Goal: Task Accomplishment & Management: Use online tool/utility

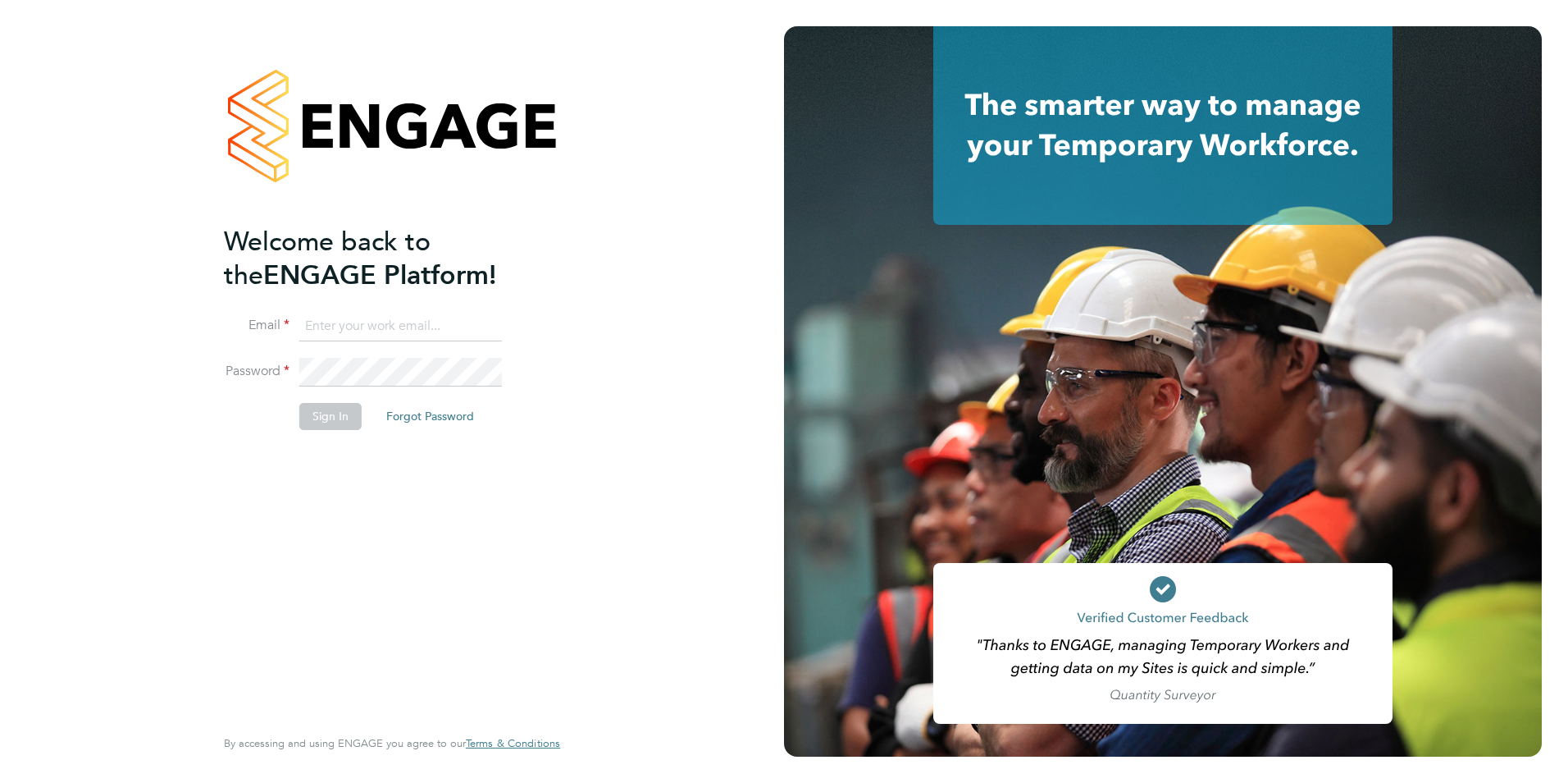
type input "billy.mcnamara@regensolutions.co.uk"
click at [343, 491] on div "Welcome back to the ENGAGE Platform! Email billy.mcnamara@regensolutions.co.uk …" at bounding box center [383, 472] width 320 height 497
click at [323, 410] on button "Sign In" at bounding box center [331, 415] width 62 height 26
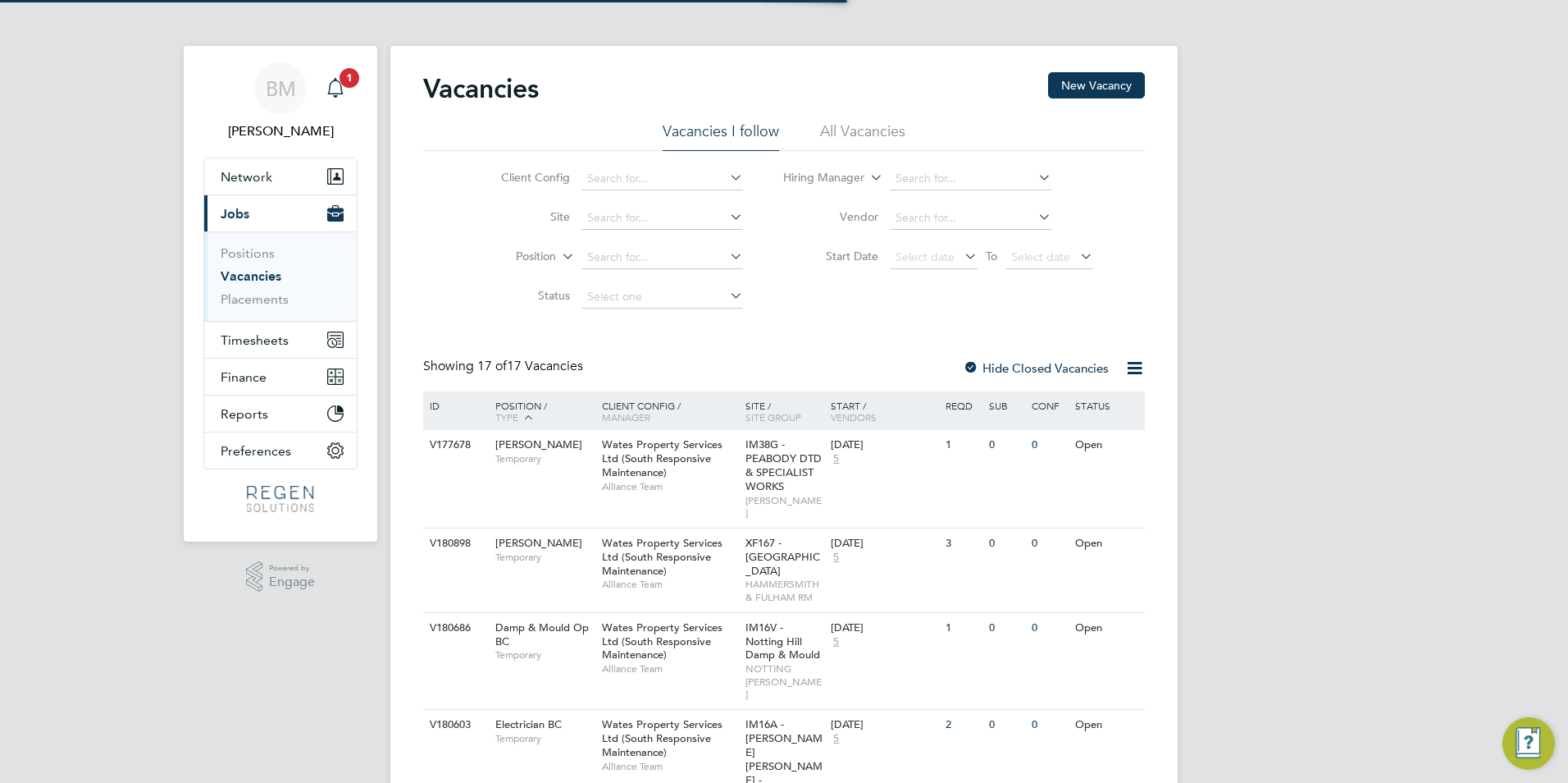
click at [342, 83] on span "1" at bounding box center [349, 78] width 19 height 19
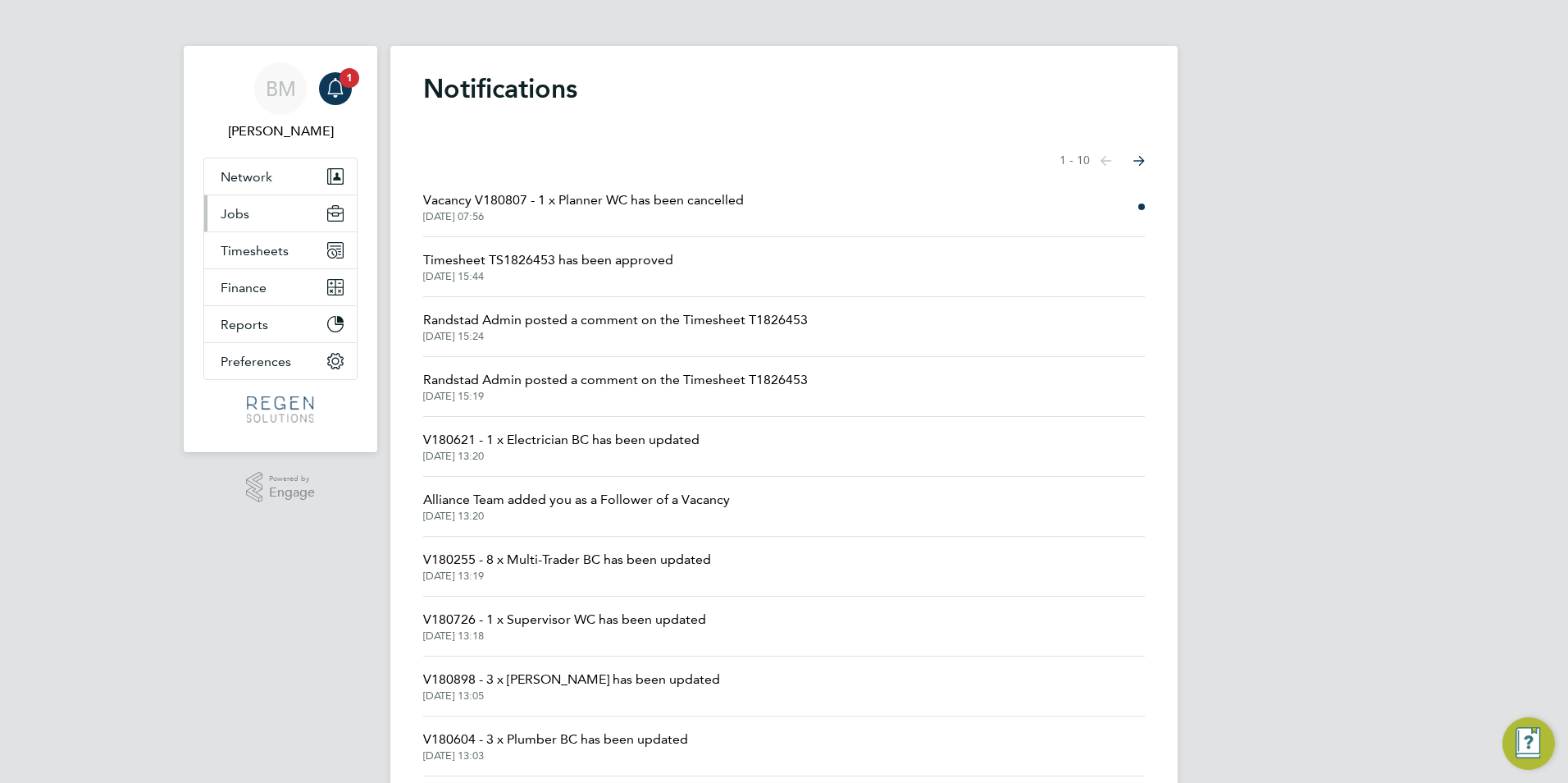
click at [251, 220] on button "Jobs" at bounding box center [280, 213] width 153 height 36
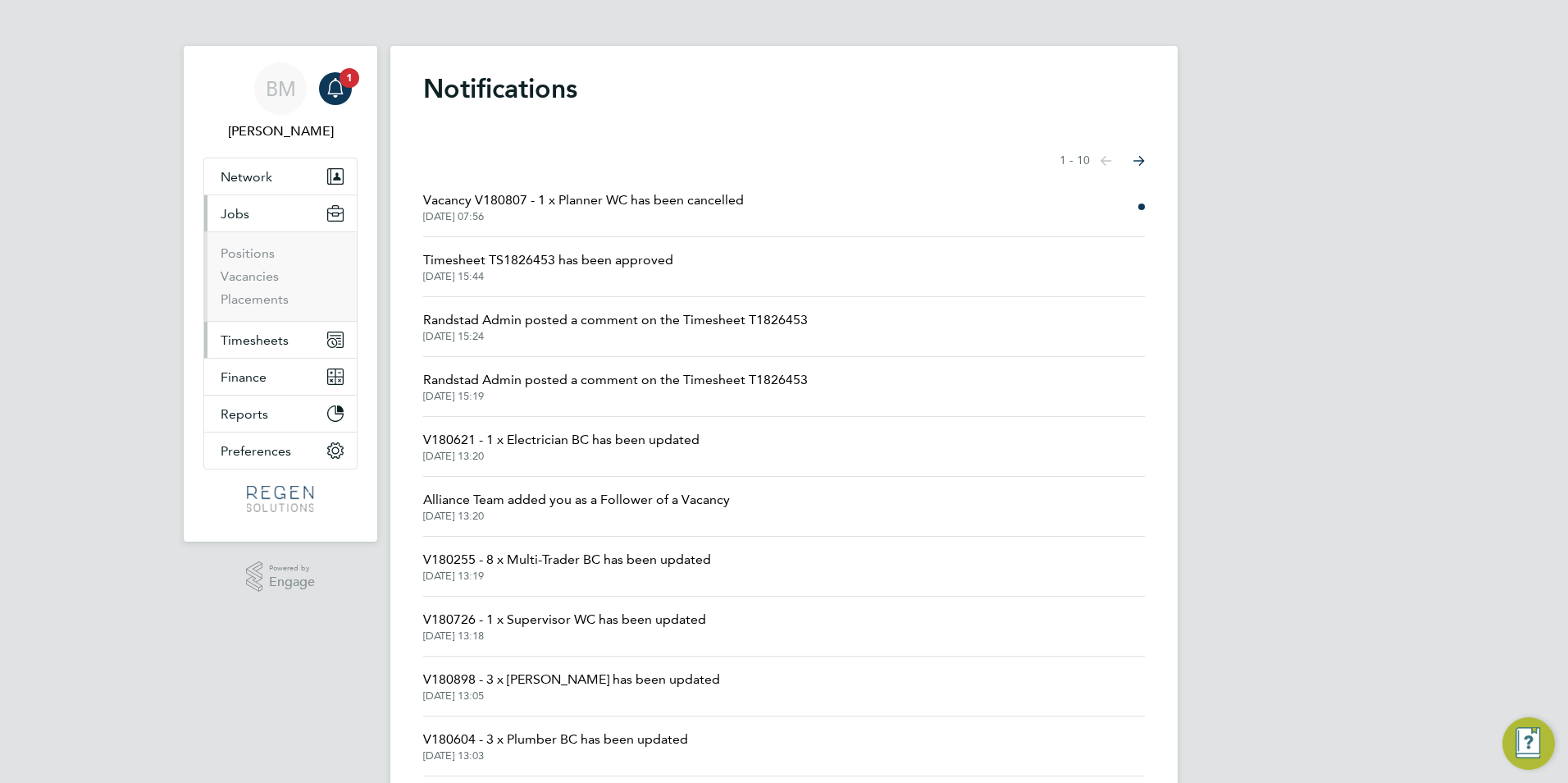
click at [278, 341] on span "Timesheets" at bounding box center [255, 340] width 68 height 15
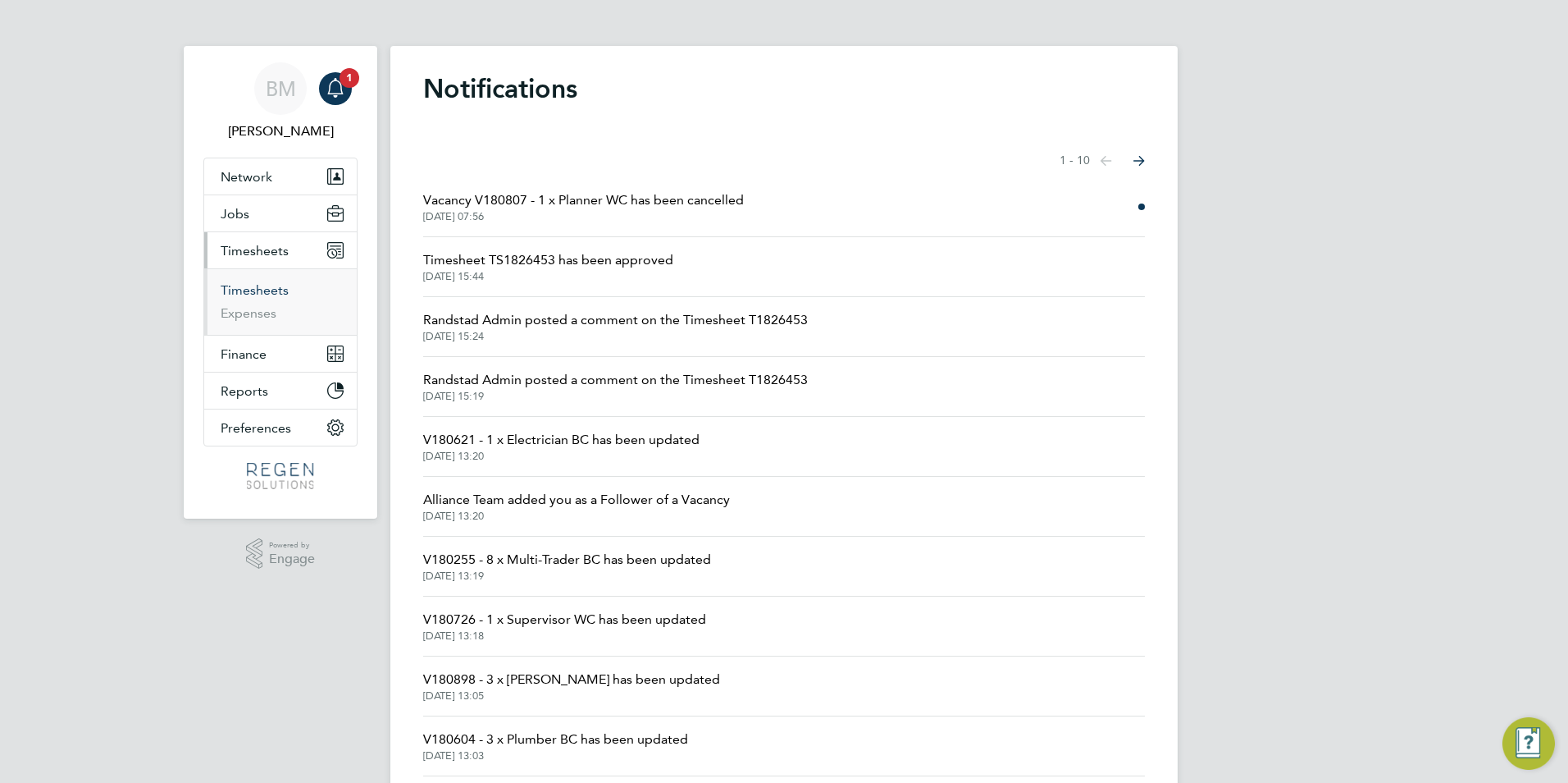
click at [261, 294] on link "Timesheets" at bounding box center [255, 289] width 68 height 15
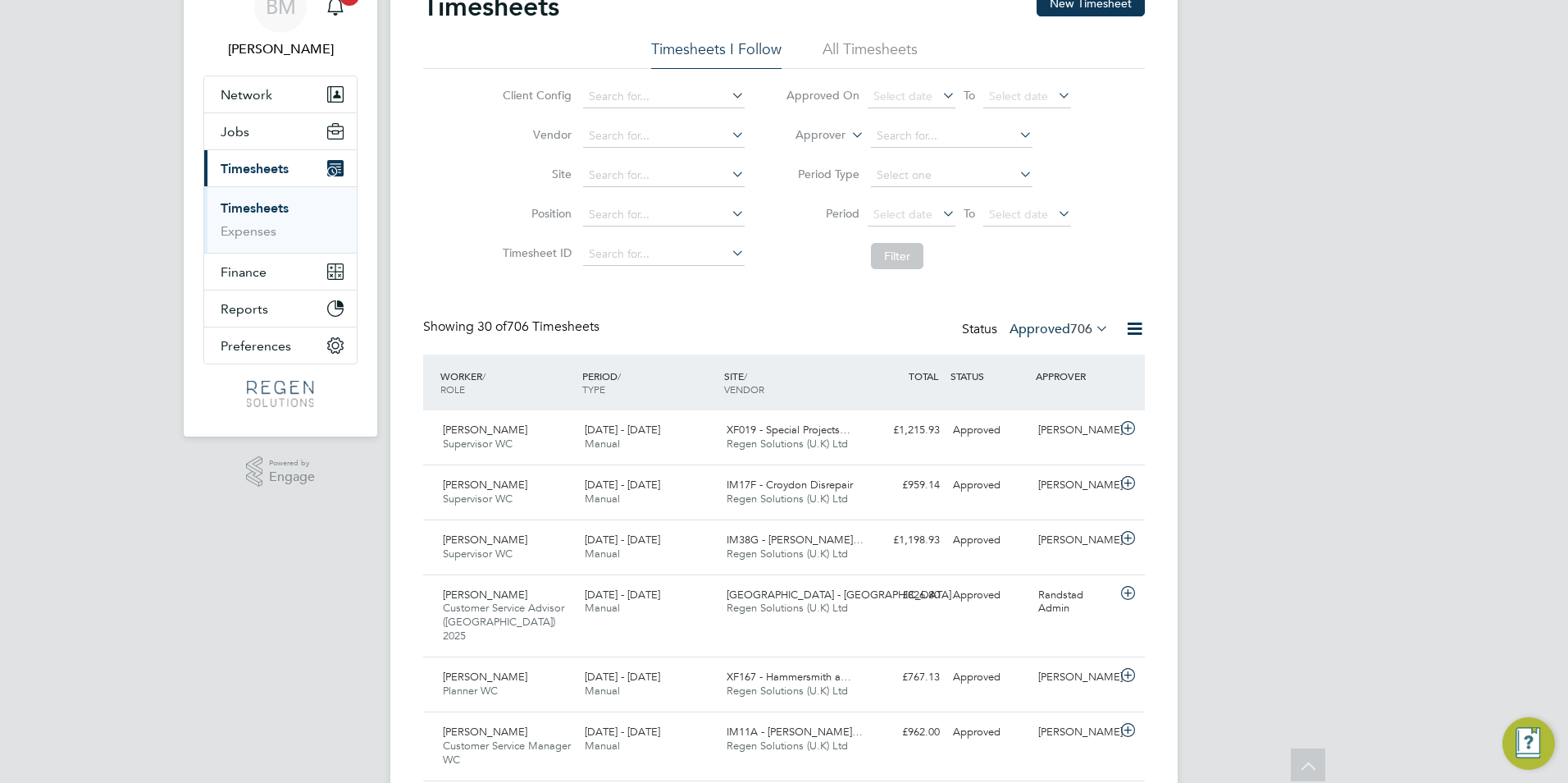
click at [1059, 327] on label "Approved 706" at bounding box center [1059, 328] width 100 height 16
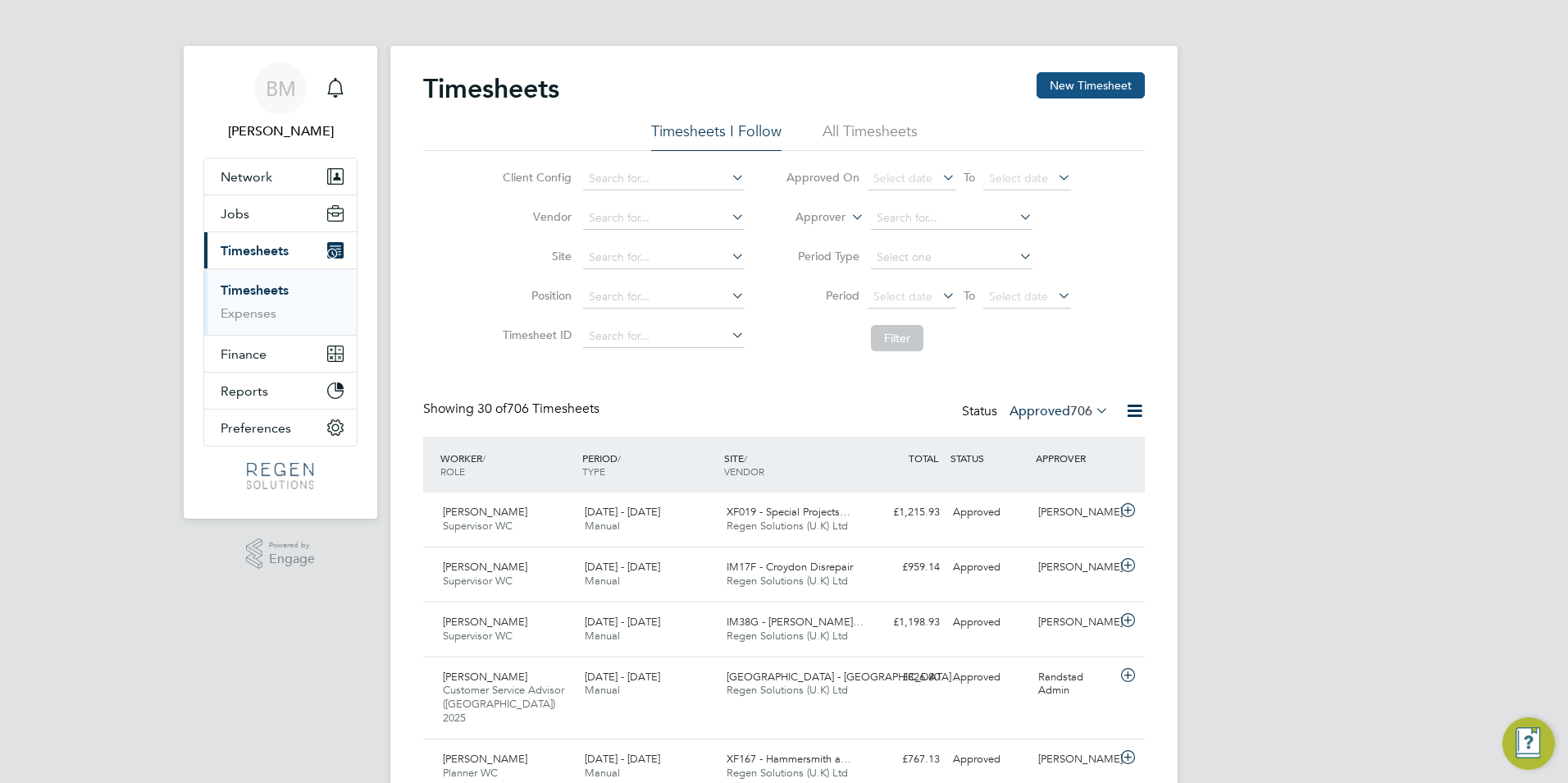
click at [1120, 82] on button "New Timesheet" at bounding box center [1091, 85] width 108 height 26
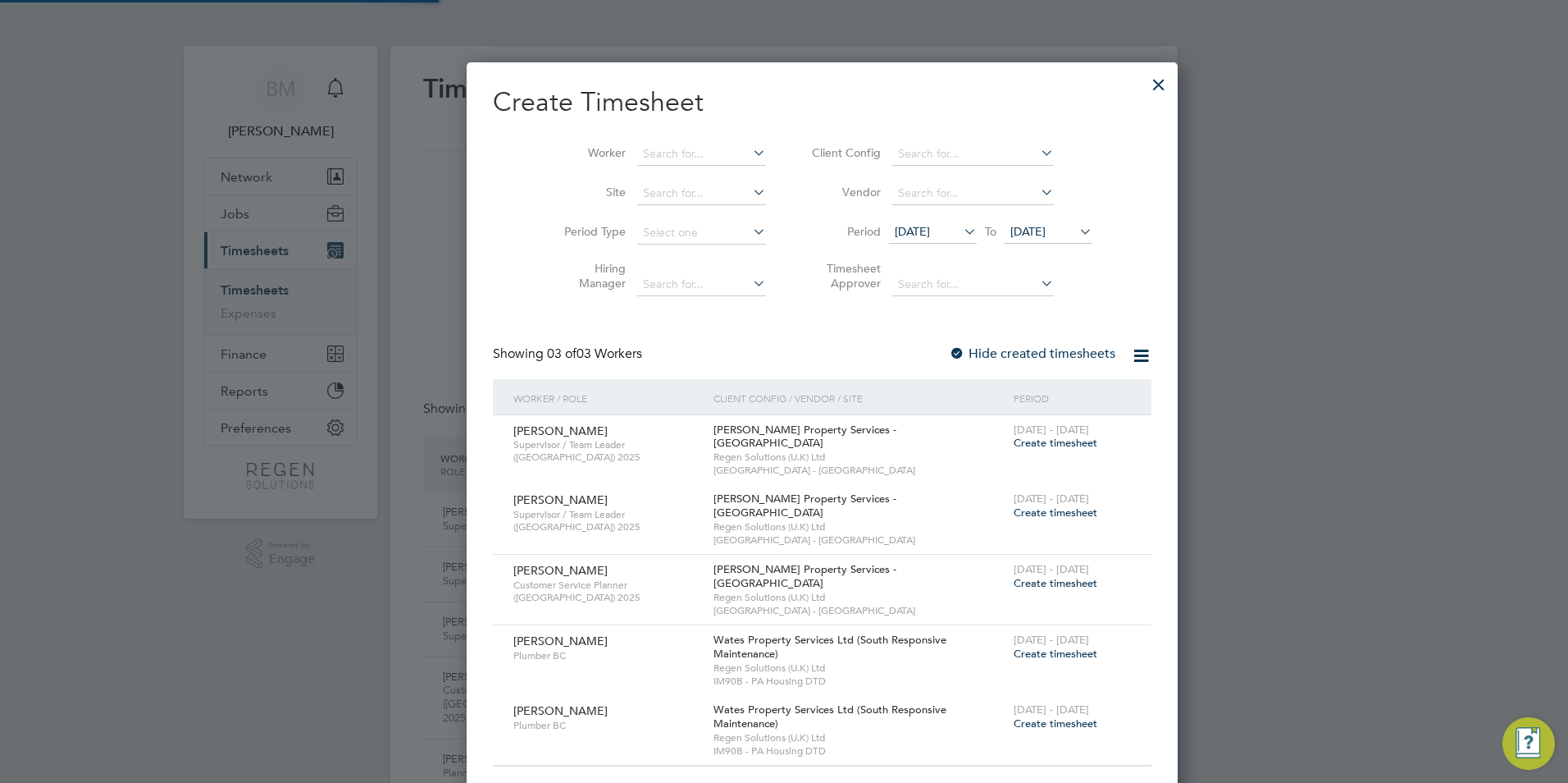
scroll to position [698, 635]
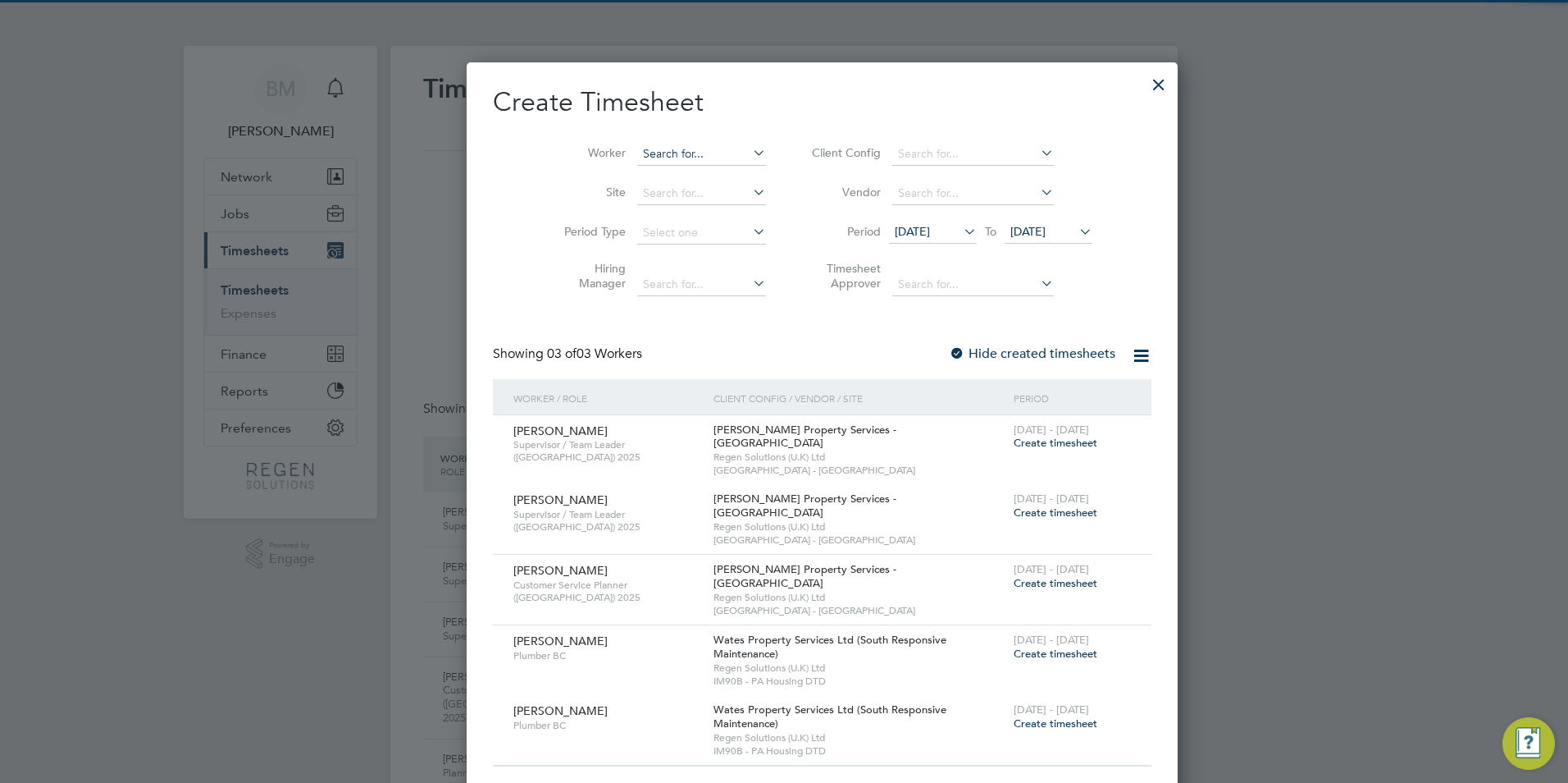
click at [659, 164] on input at bounding box center [702, 154] width 129 height 23
click at [662, 186] on li "Kiyah S ears" at bounding box center [663, 176] width 131 height 22
type input "[PERSON_NAME]"
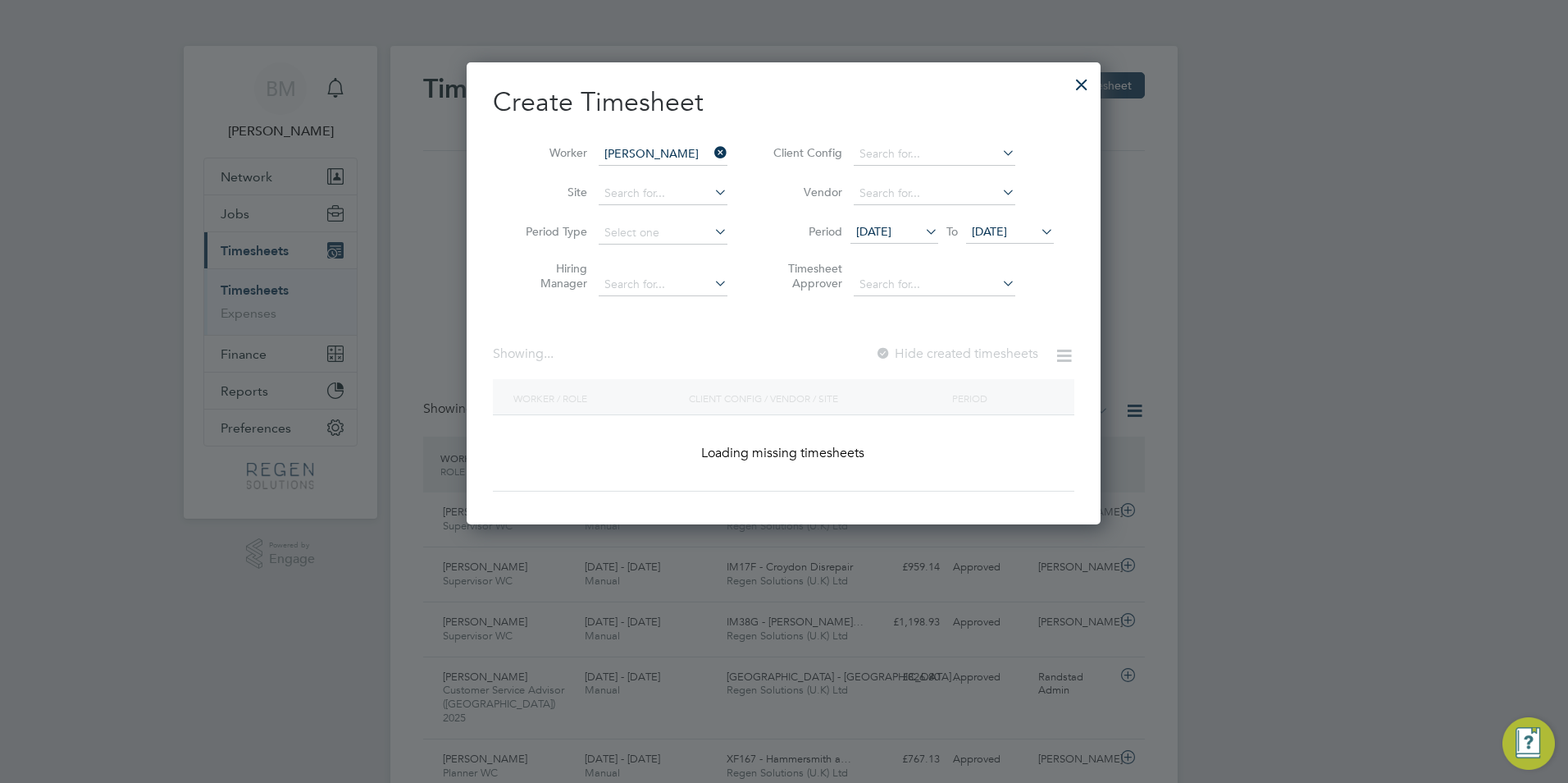
scroll to position [444, 635]
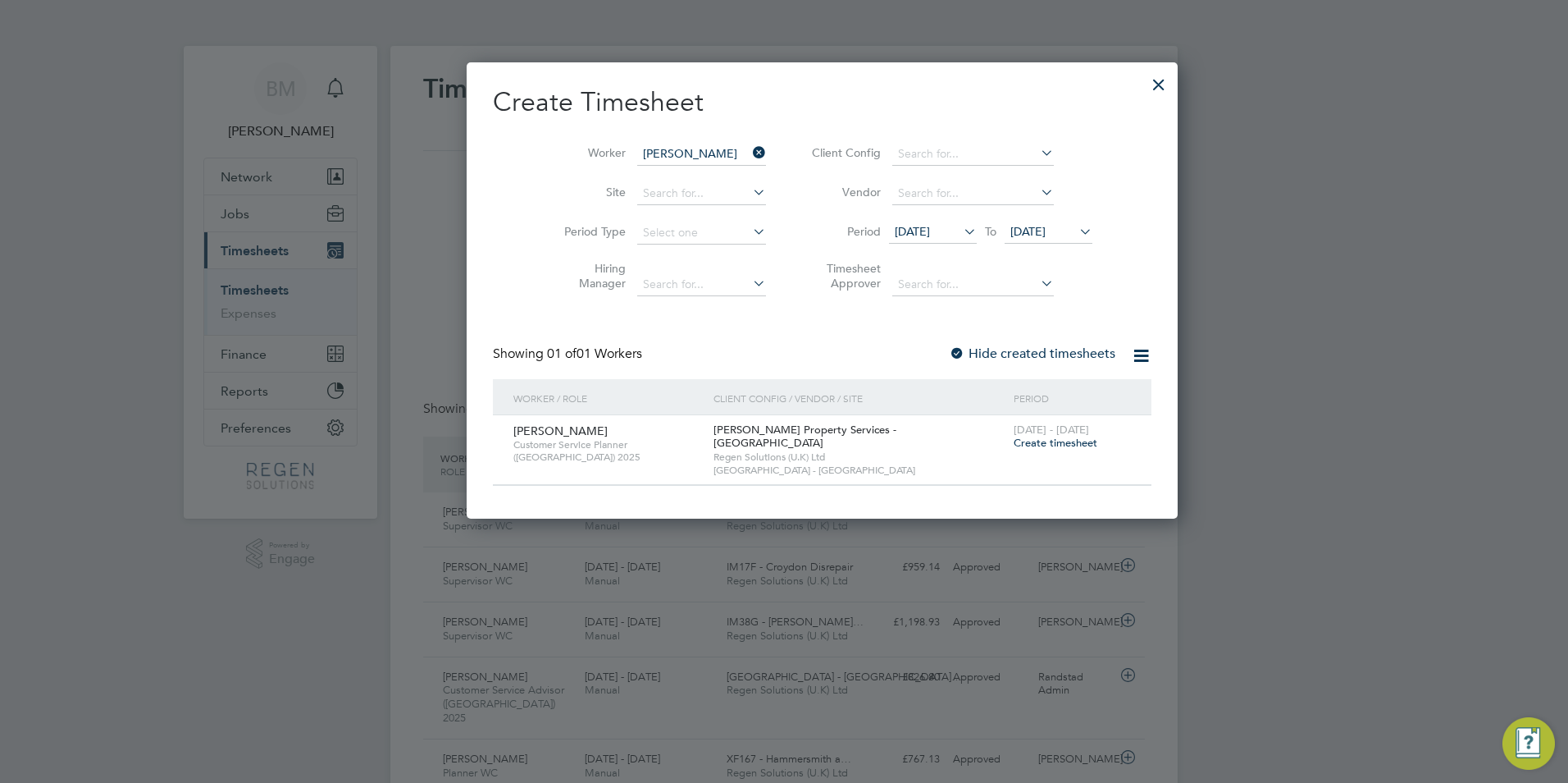
click at [1014, 444] on span "Create timesheet" at bounding box center [1055, 442] width 84 height 14
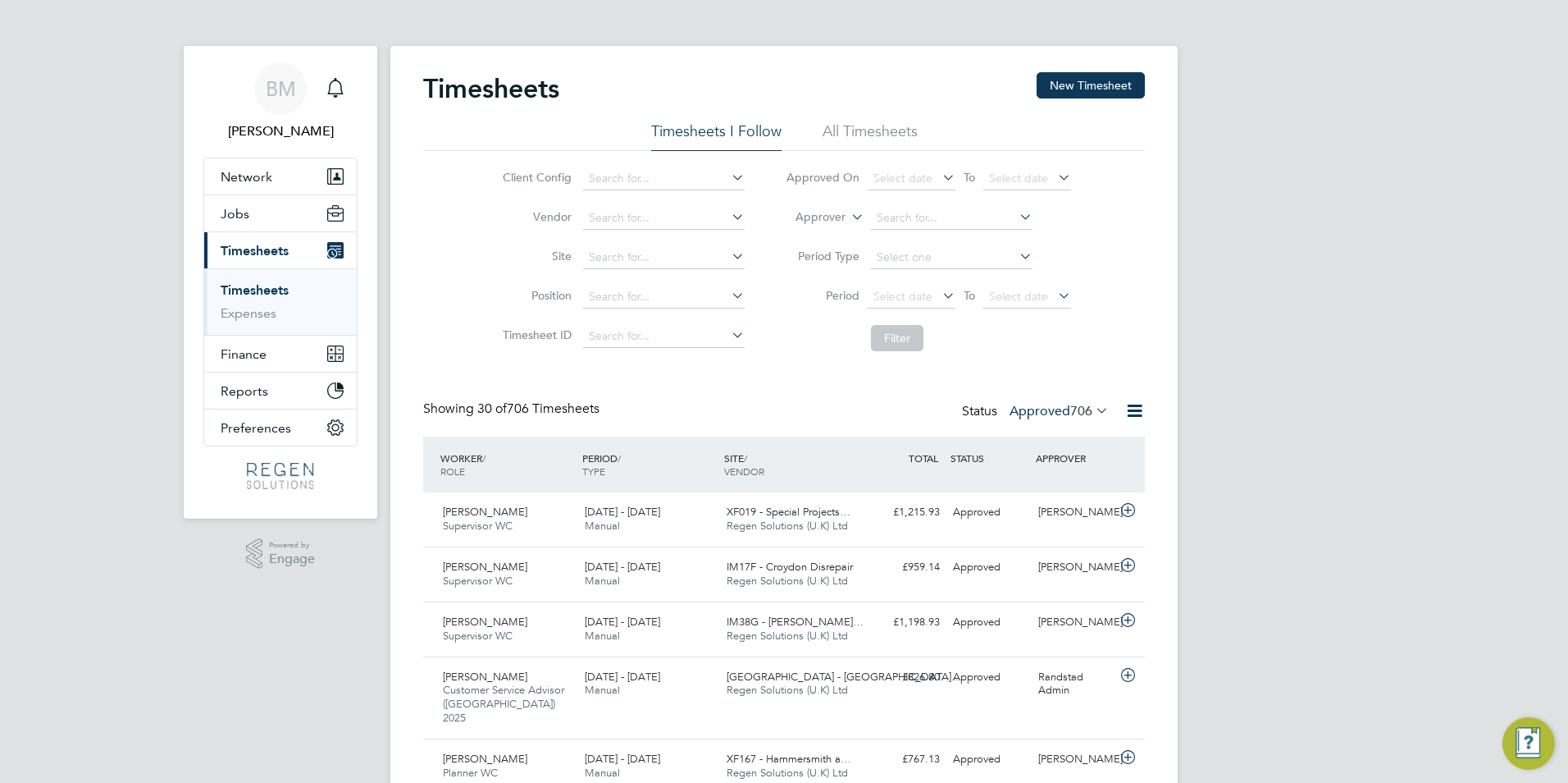
scroll to position [42, 143]
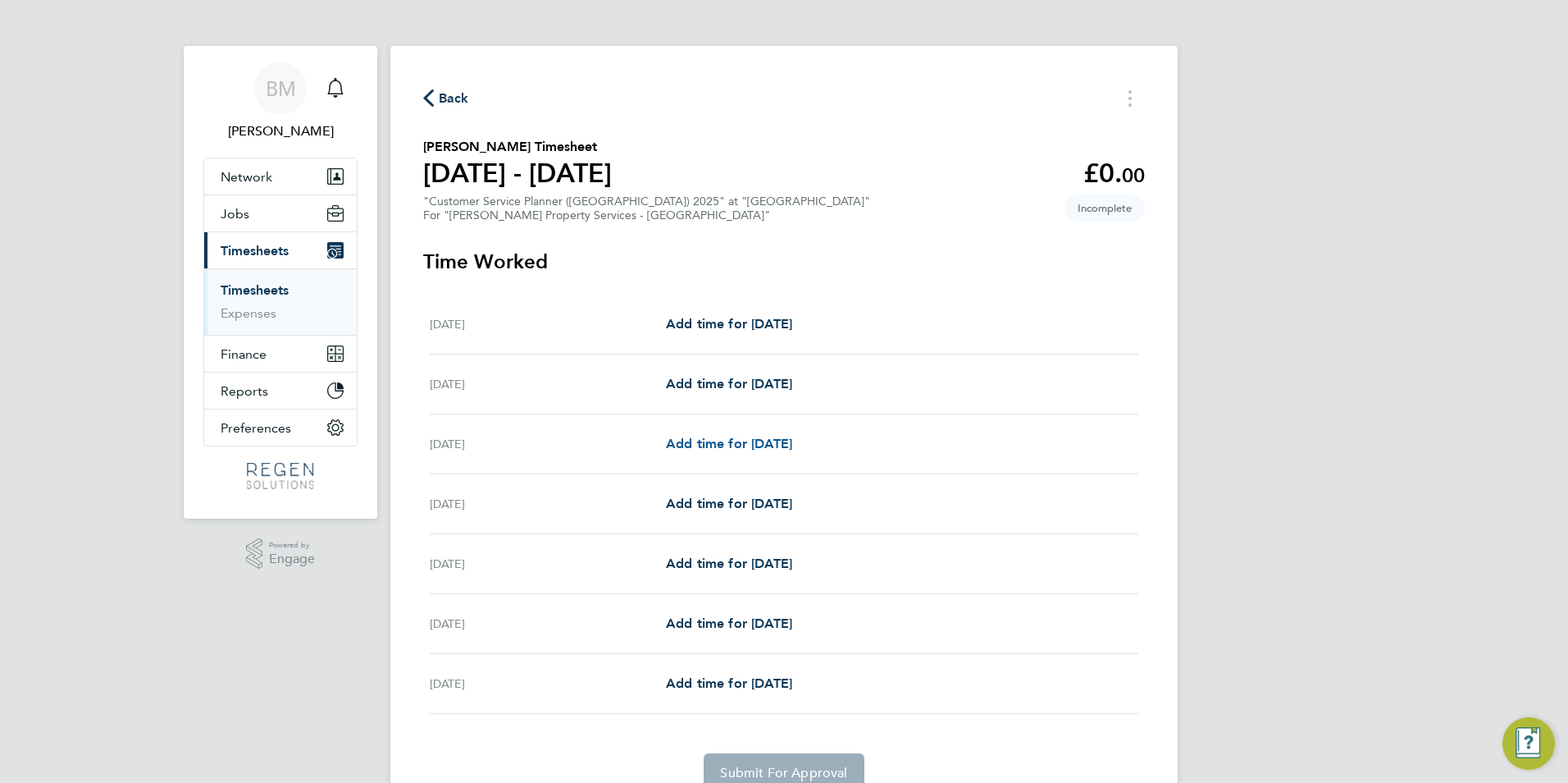
click at [746, 447] on span "Add time for [DATE]" at bounding box center [730, 443] width 127 height 15
select select "60"
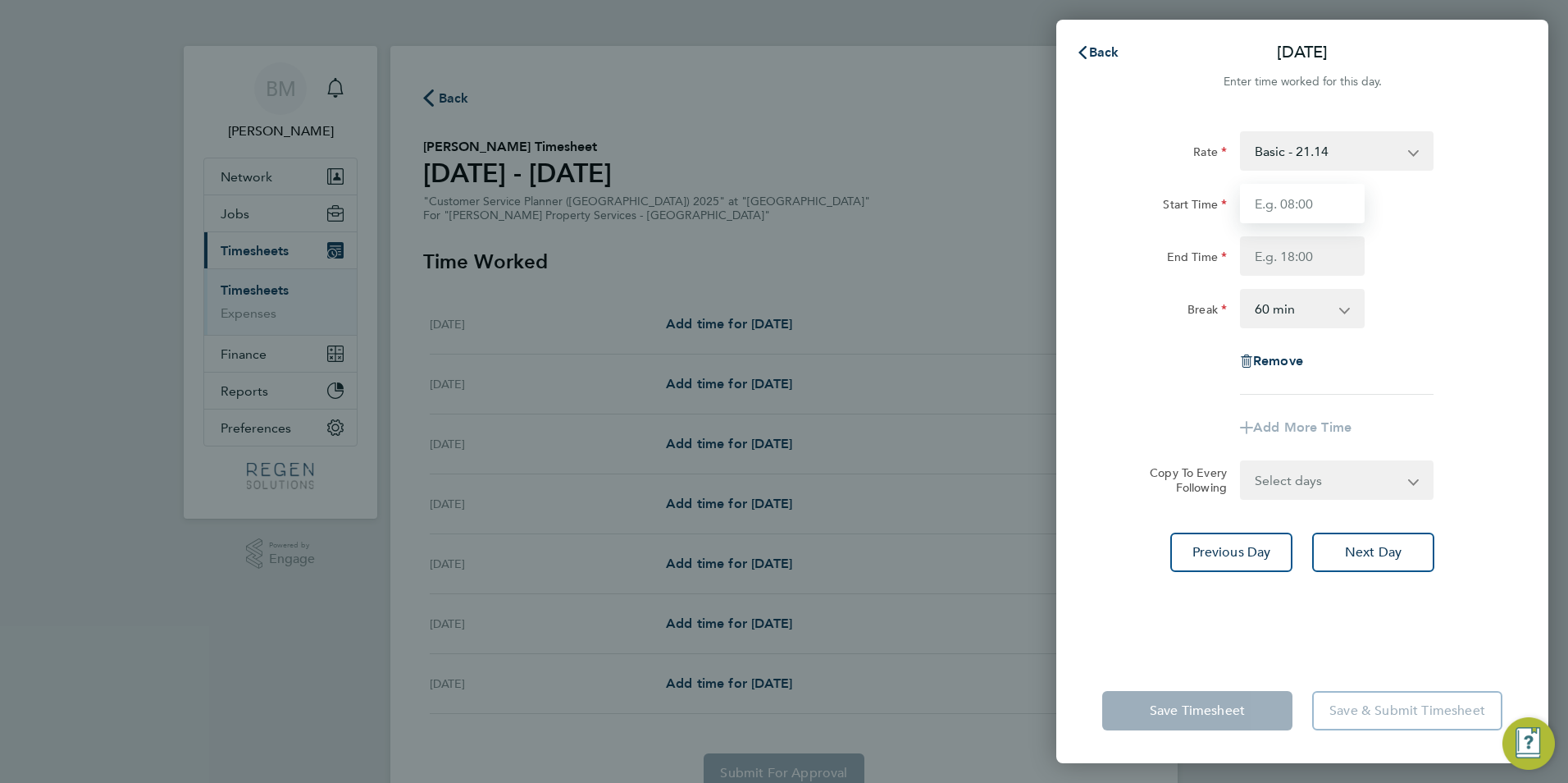
click at [1278, 213] on input "Start Time" at bounding box center [1302, 203] width 125 height 40
type input "08:00"
type input "17:00"
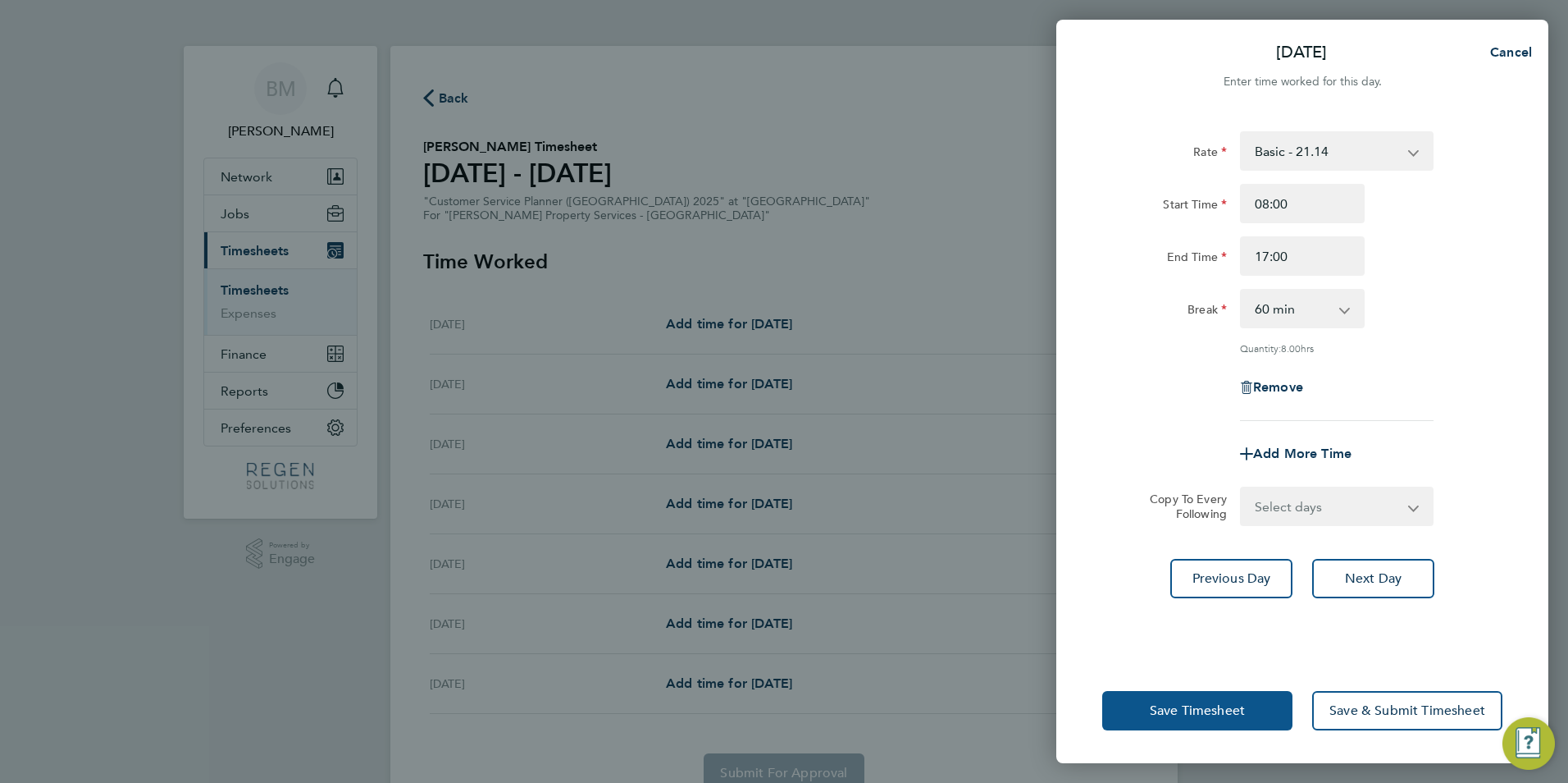
click at [1232, 703] on span "Save Timesheet" at bounding box center [1197, 710] width 95 height 16
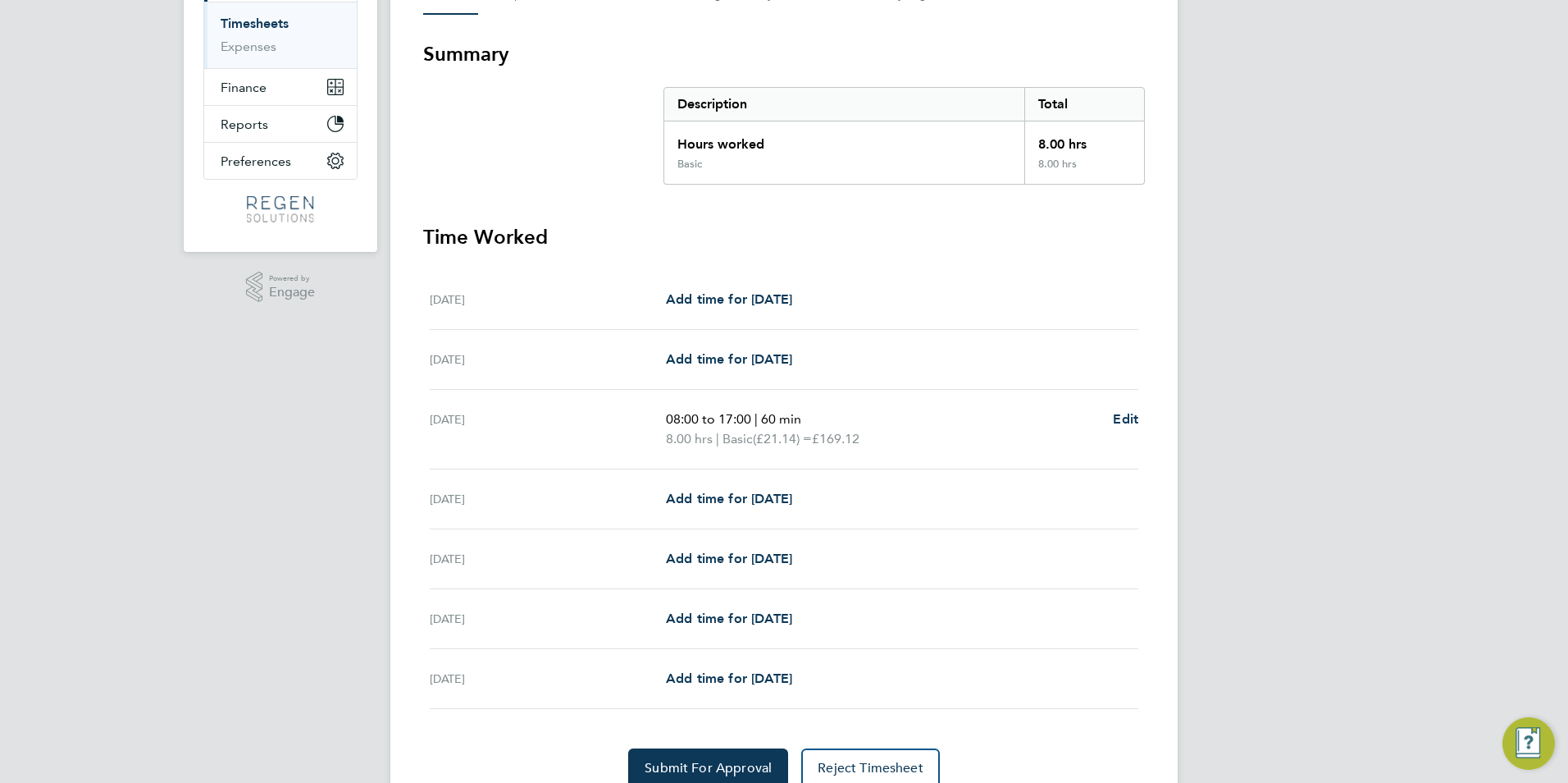
scroll to position [338, 0]
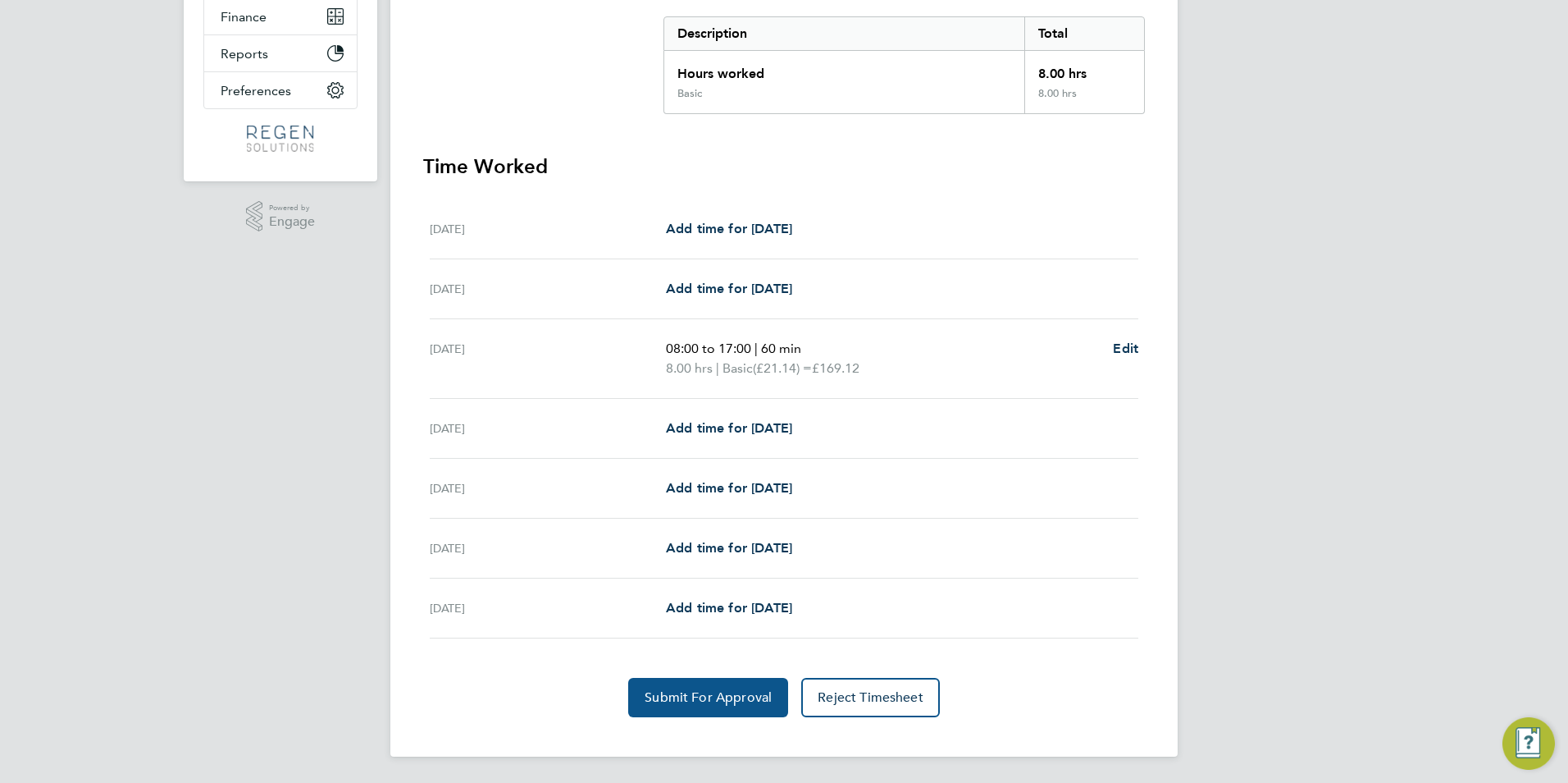
click at [714, 698] on span "Submit For Approval" at bounding box center [708, 697] width 127 height 16
